Goal: Download file/media

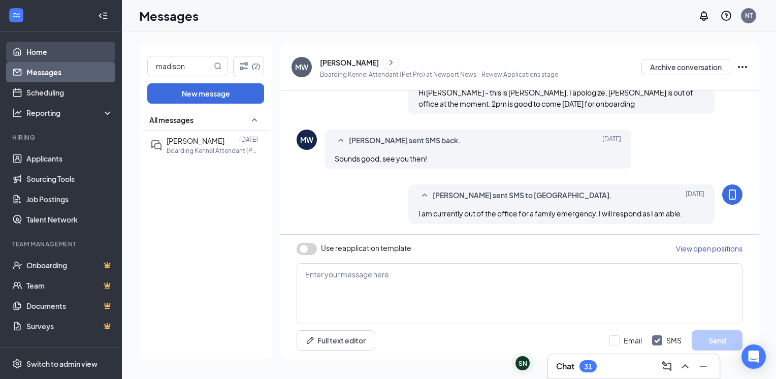
scroll to position [467, 0]
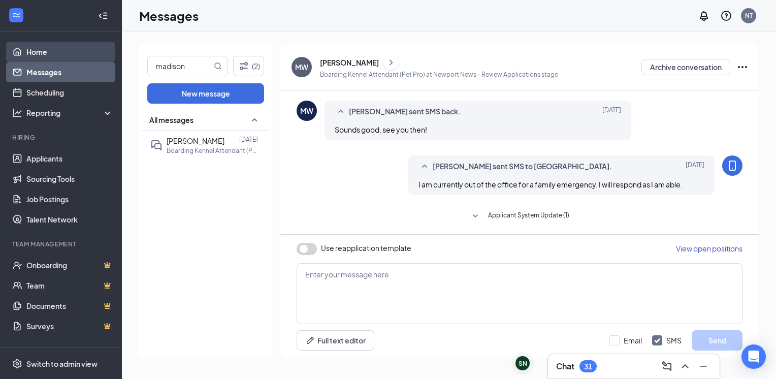
click at [27, 50] on link "Home" at bounding box center [69, 52] width 87 height 20
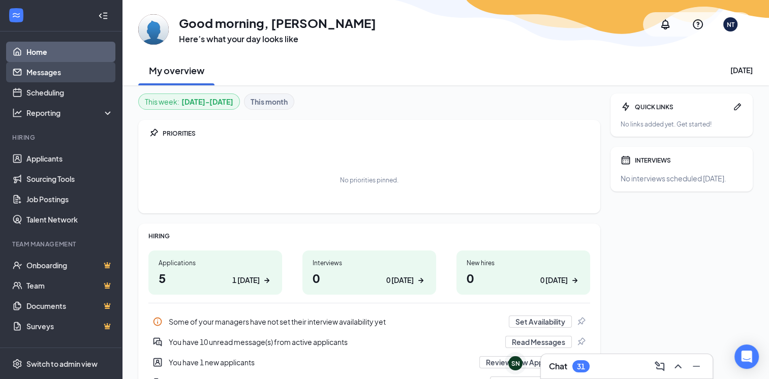
click at [48, 75] on link "Messages" at bounding box center [69, 72] width 87 height 20
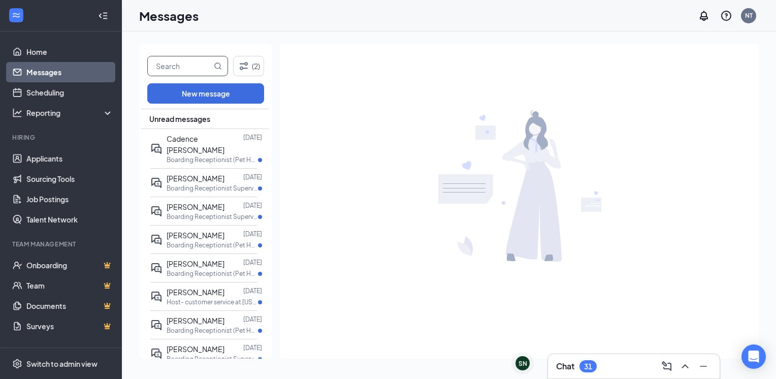
click at [193, 65] on input "text" at bounding box center [180, 65] width 64 height 19
type input "s"
type input "[PERSON_NAME]"
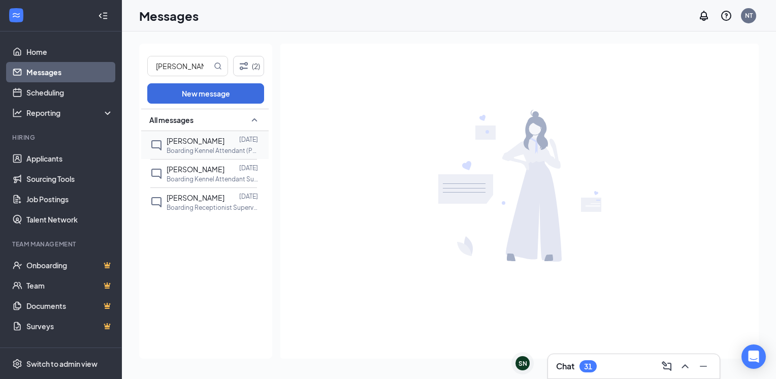
click at [193, 140] on span "[PERSON_NAME]" at bounding box center [196, 140] width 58 height 9
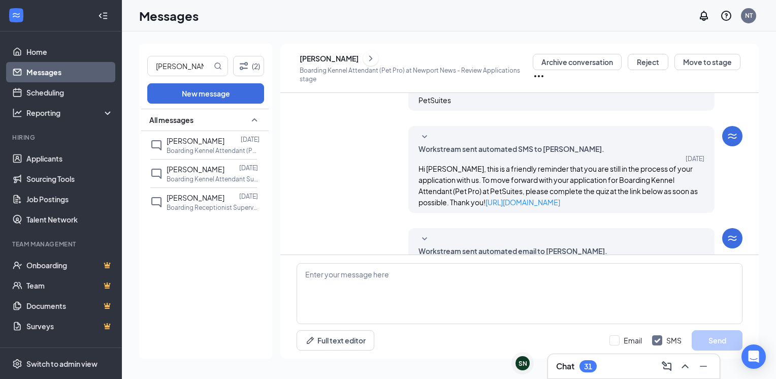
scroll to position [154, 0]
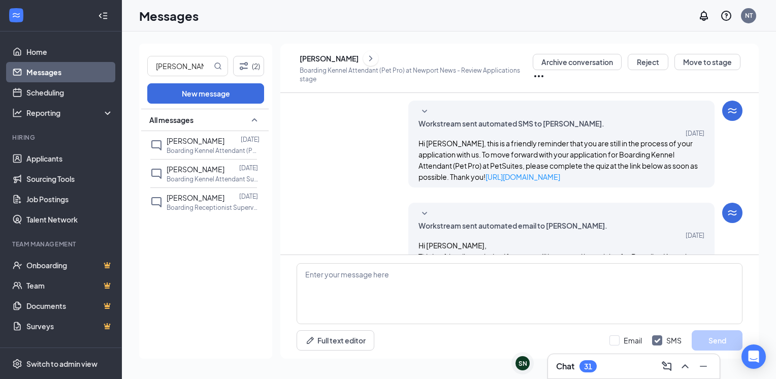
click at [374, 59] on icon "ChevronRight" at bounding box center [371, 58] width 10 height 12
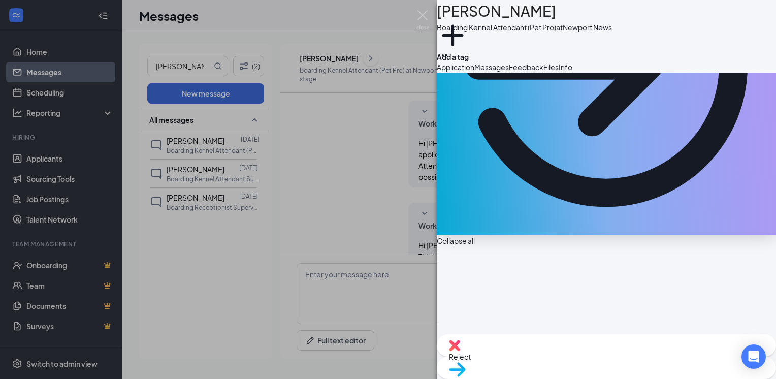
scroll to position [203, 0]
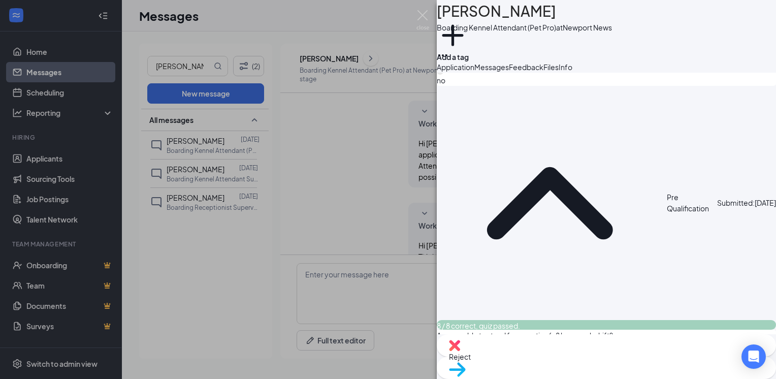
scroll to position [984, 0]
